Goal: Transaction & Acquisition: Purchase product/service

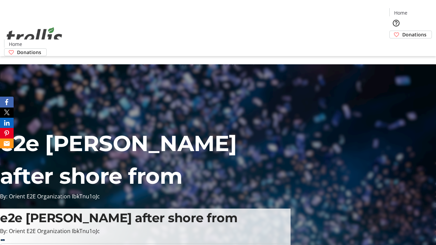
click at [402, 31] on span "Donations" at bounding box center [414, 34] width 24 height 7
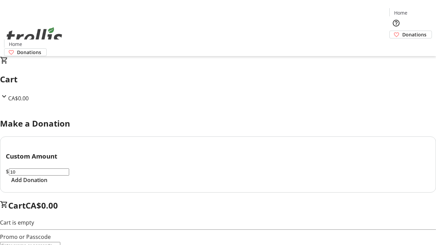
click at [47, 184] on span "Add Donation" at bounding box center [29, 180] width 36 height 8
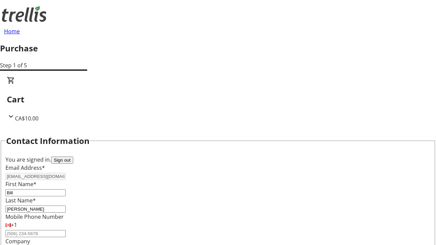
scroll to position [110, 0]
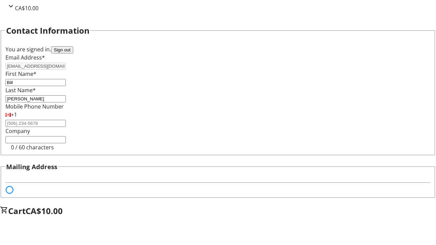
select select "BC"
select select "CA"
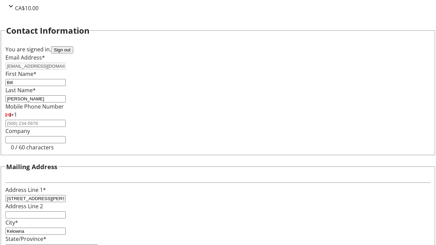
type input "V1Y 0C2"
